Goal: Task Accomplishment & Management: Use online tool/utility

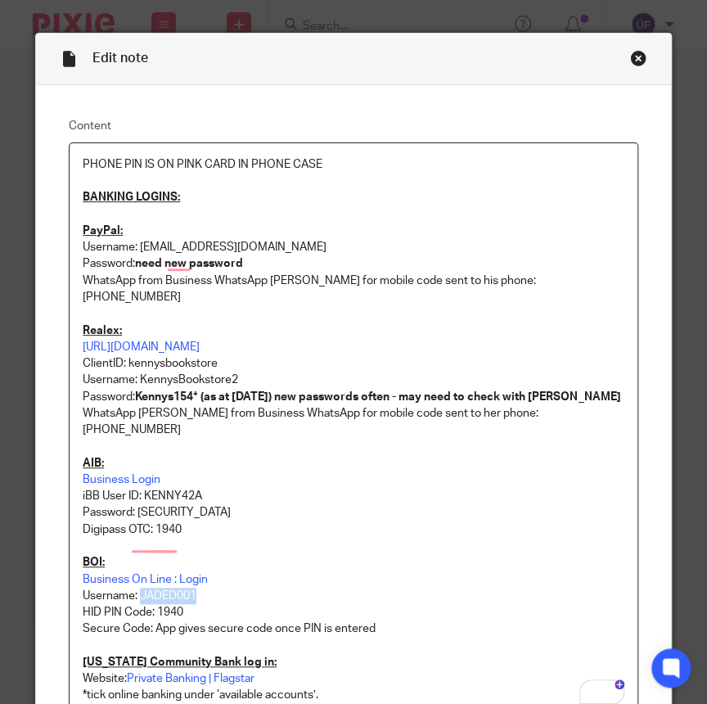
scroll to position [148, 0]
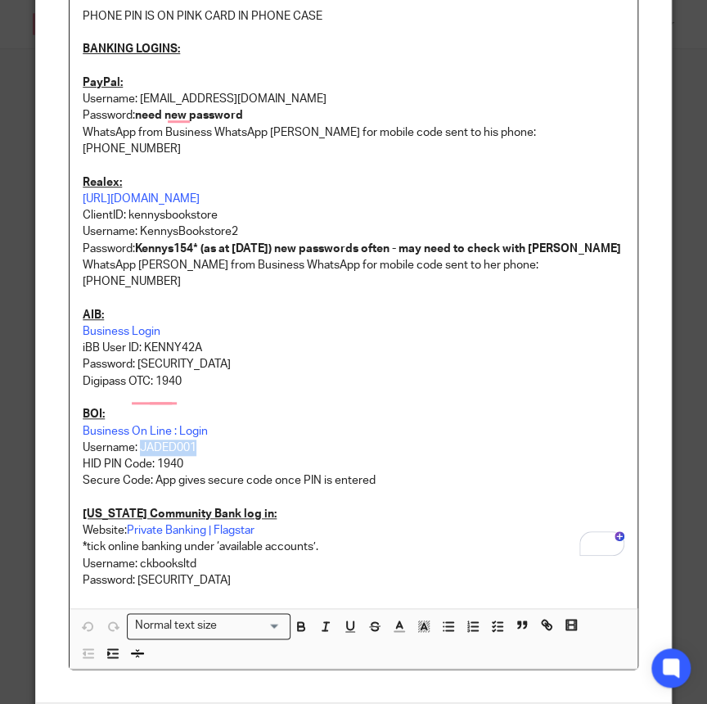
click at [167, 439] on p "Username: JADED001" at bounding box center [354, 447] width 542 height 16
copy p "JADED001"
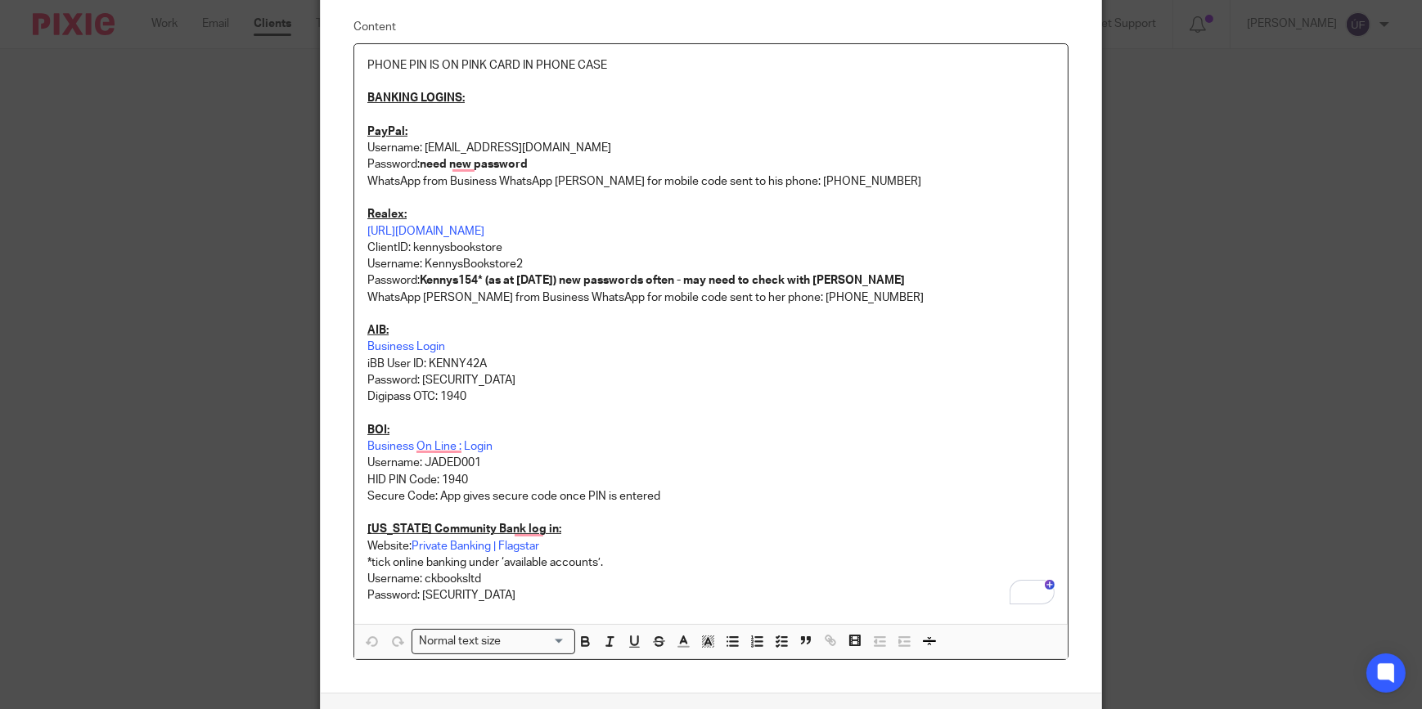
scroll to position [148, 0]
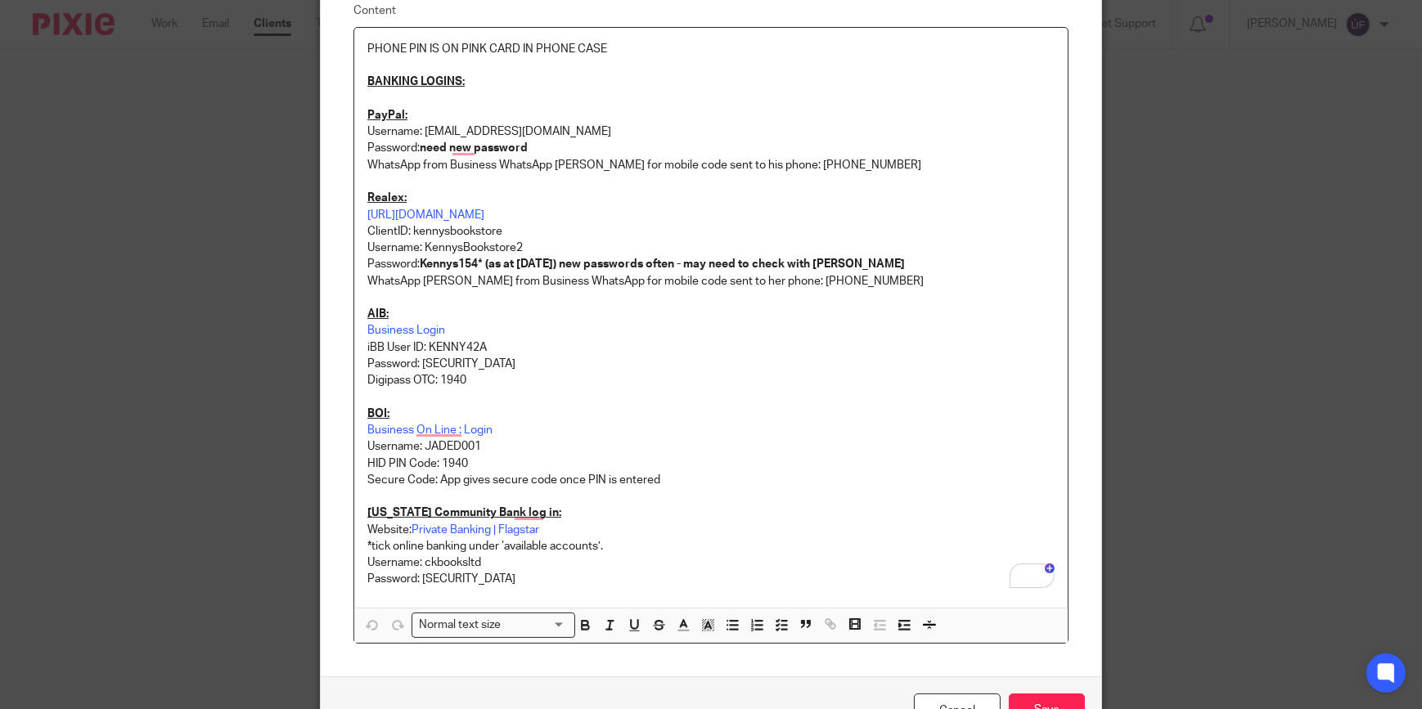
click at [454, 344] on p "iBB User ID: KENNY42A" at bounding box center [710, 348] width 687 height 16
copy p "KENNY42A"
click at [444, 369] on p "Password: [SECURITY_DATA]" at bounding box center [710, 364] width 687 height 16
click at [448, 366] on p "Password: [SECURITY_DATA]" at bounding box center [710, 364] width 687 height 16
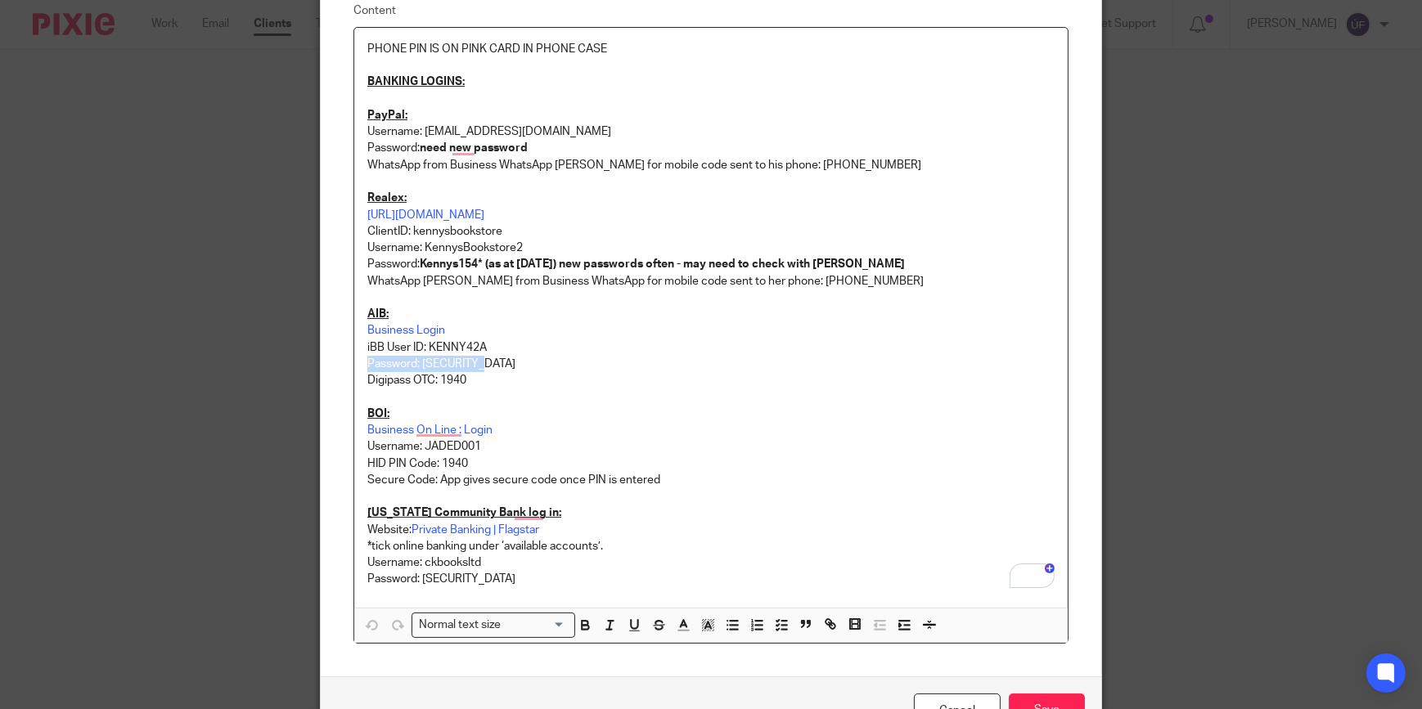
click at [448, 366] on p "Password: [SECURITY_DATA]" at bounding box center [710, 364] width 687 height 16
click at [442, 365] on p "Password: [SECURITY_DATA]" at bounding box center [710, 364] width 687 height 16
drag, startPoint x: 419, startPoint y: 359, endPoint x: 483, endPoint y: 360, distance: 63.8
click at [483, 360] on p "Password: [SECURITY_DATA]" at bounding box center [710, 364] width 687 height 16
copy p "Kennys1940"
